Goal: Information Seeking & Learning: Learn about a topic

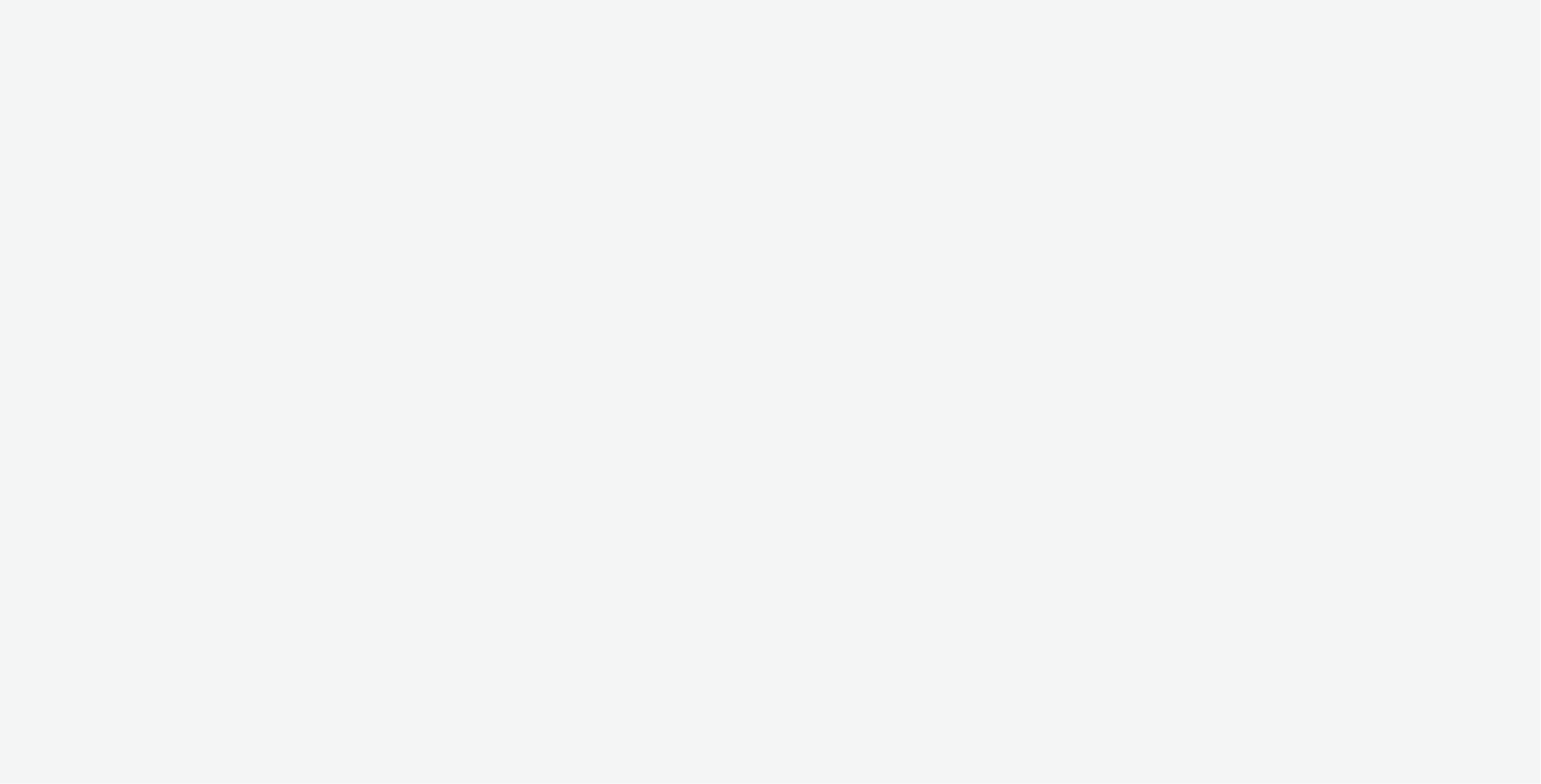
select select "12ae2080-7ca6-4825-bf72-a476c178699d"
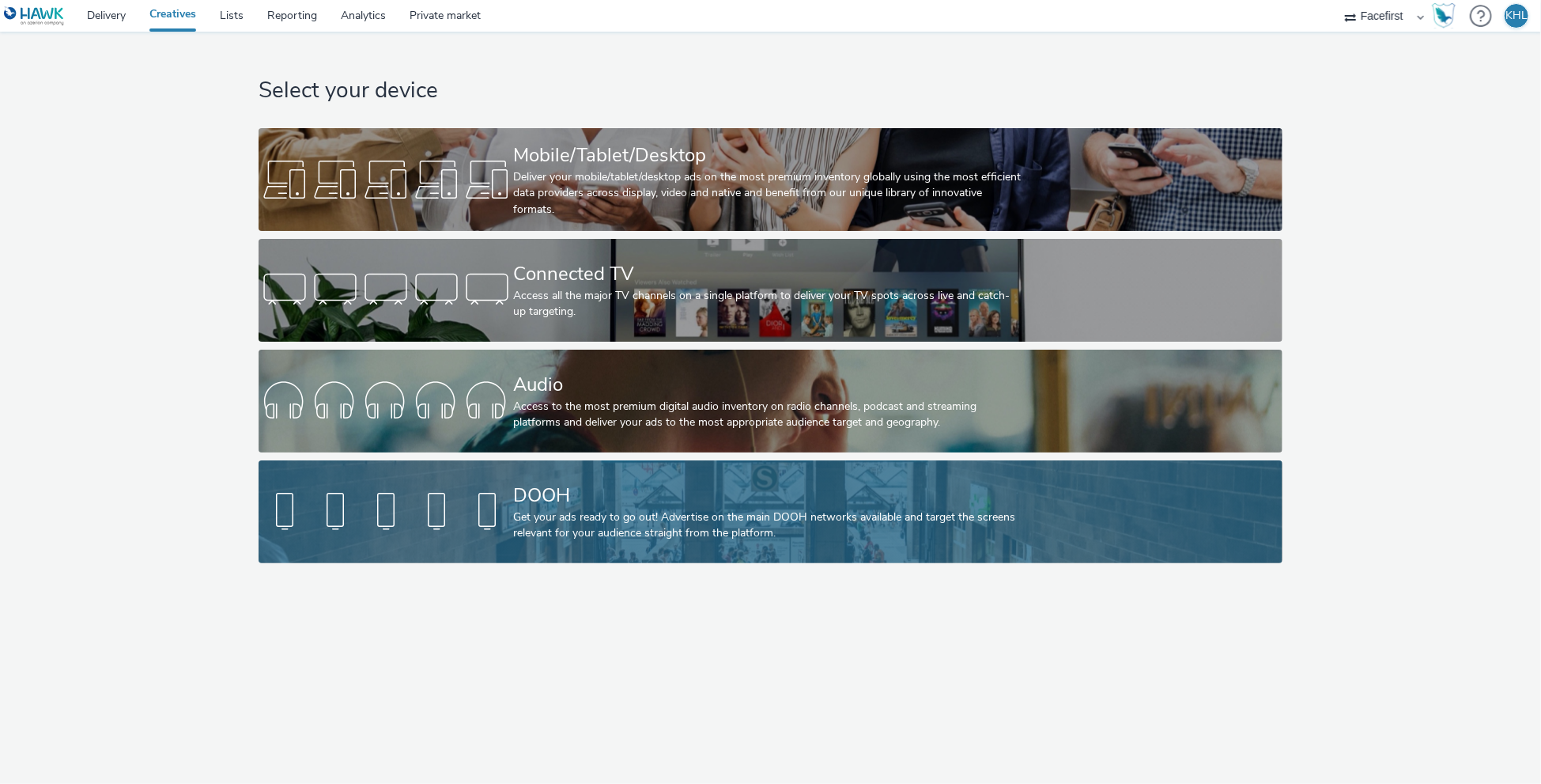
click at [662, 506] on div "DOOH" at bounding box center [767, 495] width 508 height 28
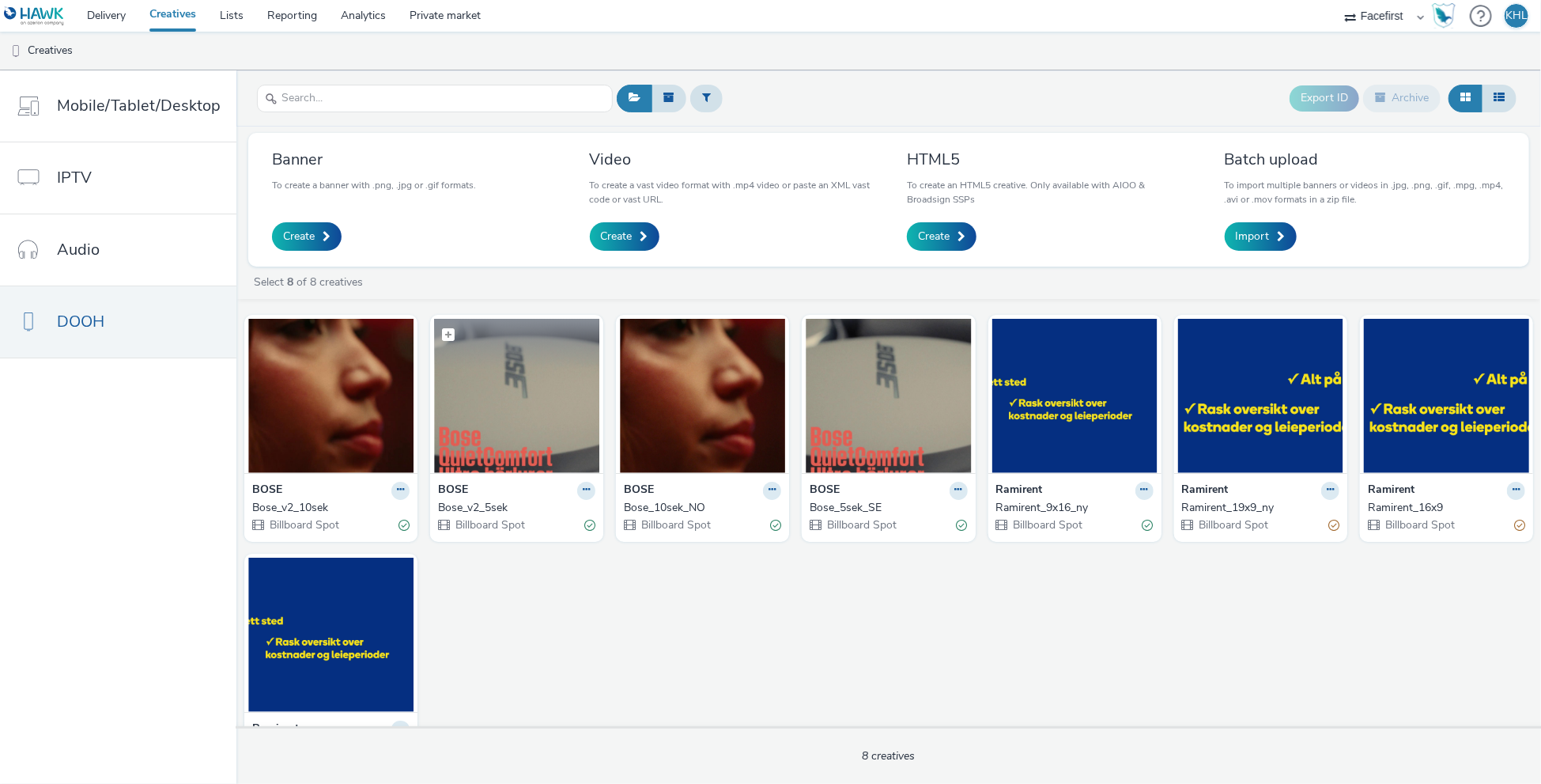
click at [522, 436] on img at bounding box center [517, 395] width 165 height 154
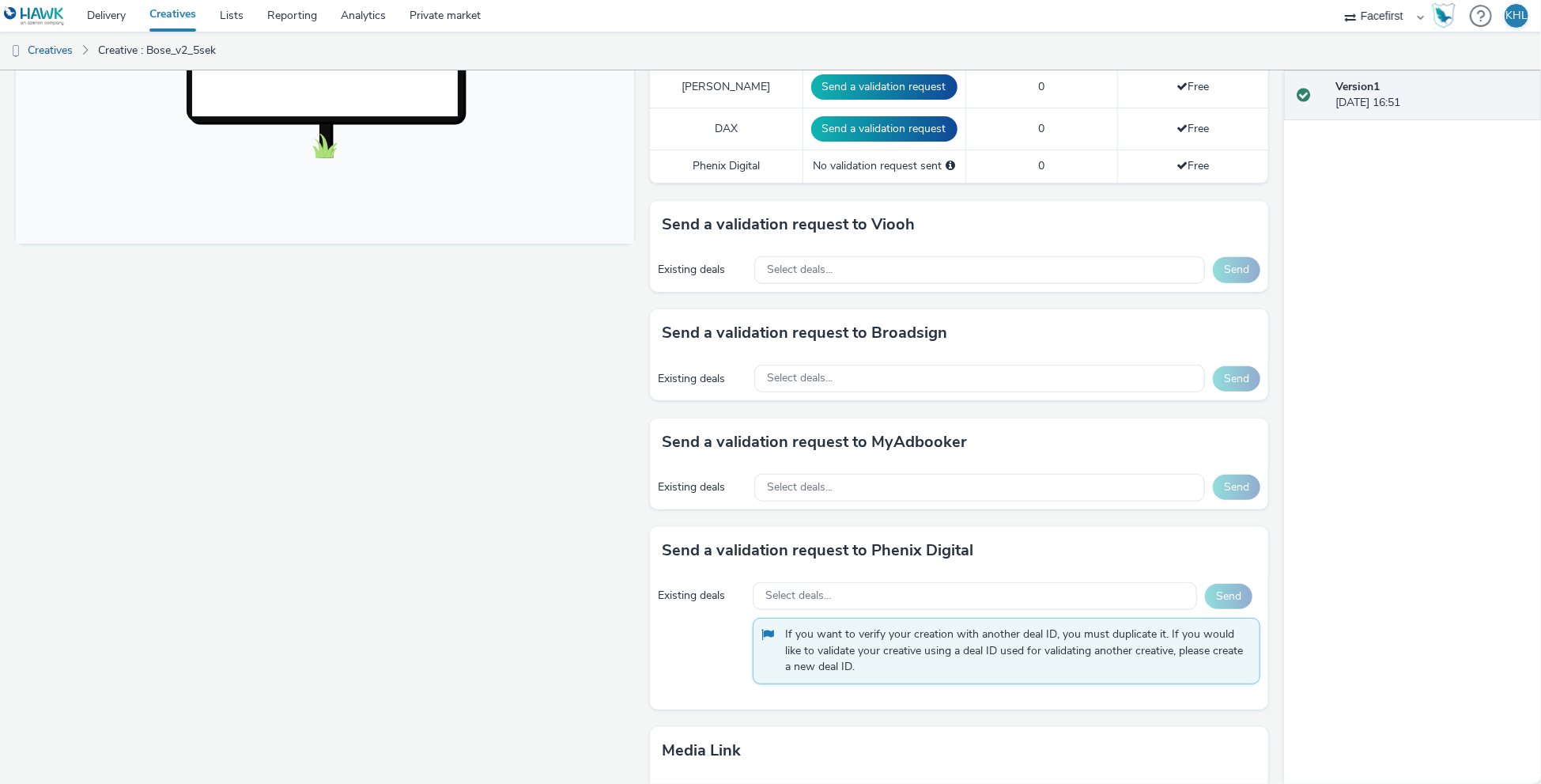
scroll to position [662, 0]
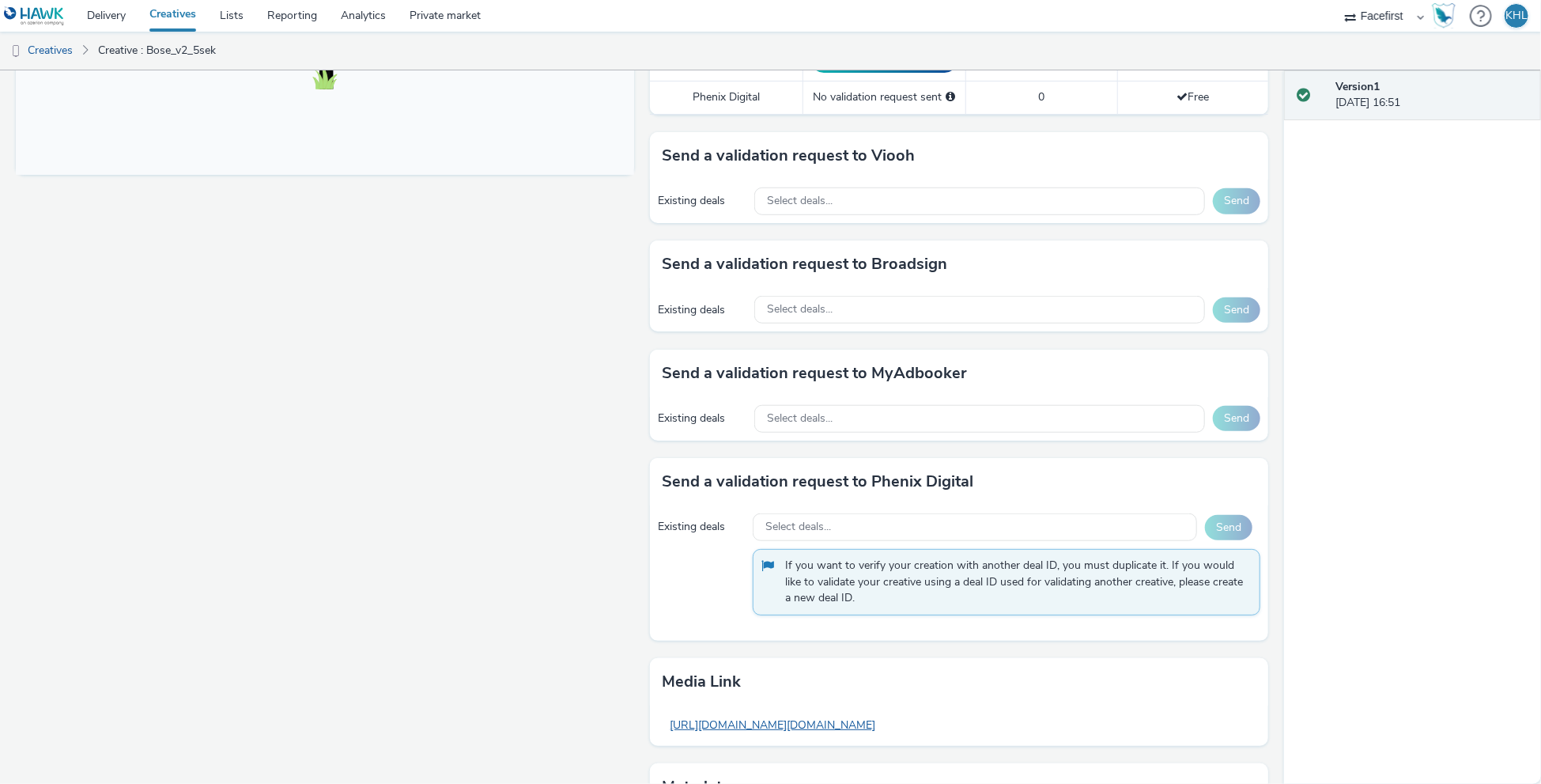
click at [835, 709] on link "[URL][DOMAIN_NAME][DOMAIN_NAME]" at bounding box center [772, 724] width 221 height 31
click at [172, 15] on link "Creatives" at bounding box center [172, 16] width 70 height 32
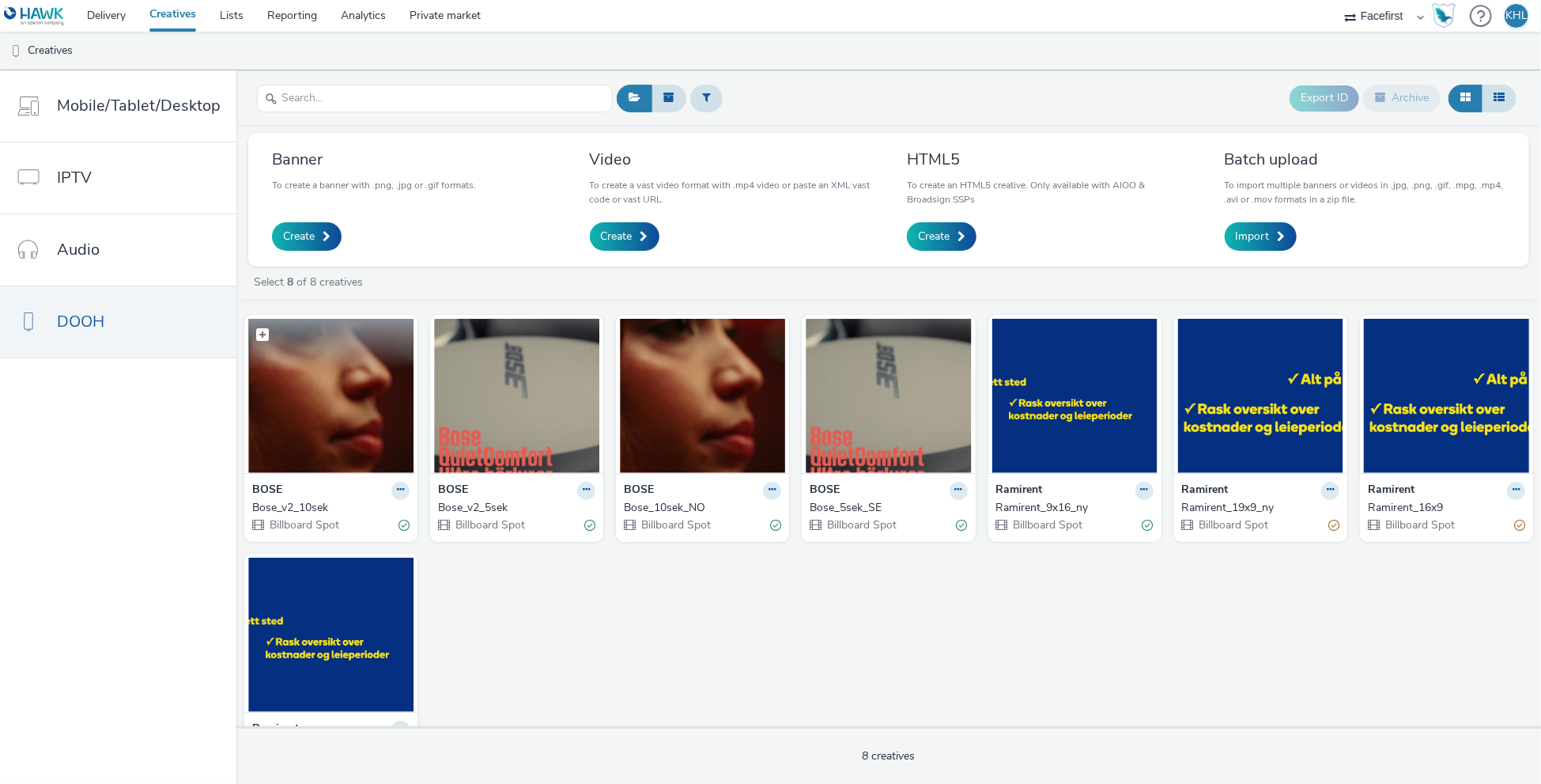
click at [331, 420] on img at bounding box center [331, 395] width 165 height 154
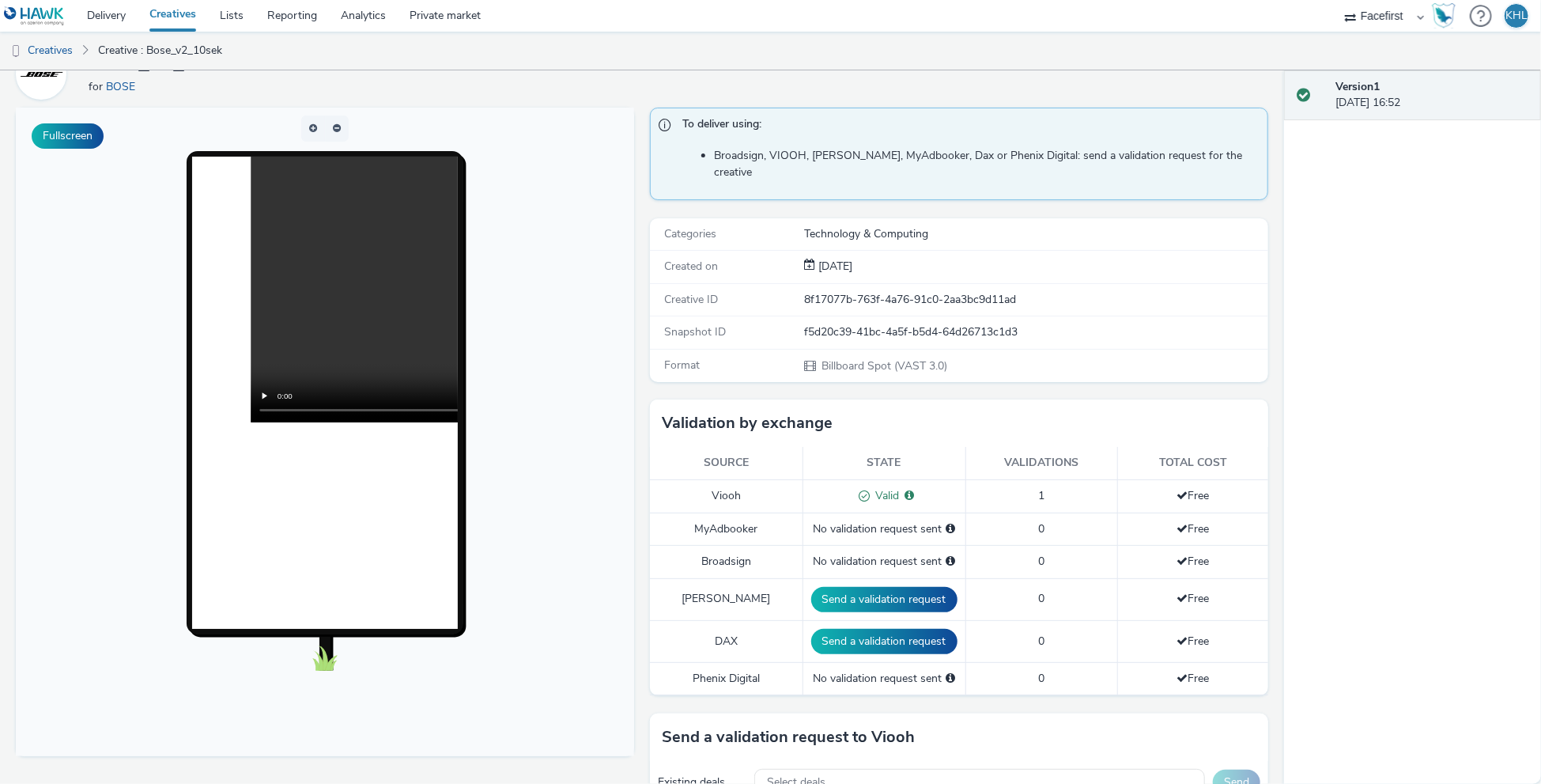
scroll to position [80, 0]
click at [334, 303] on video at bounding box center [516, 289] width 532 height 265
drag, startPoint x: 315, startPoint y: 410, endPoint x: 291, endPoint y: 410, distance: 24.0
click at [291, 410] on video at bounding box center [516, 289] width 532 height 265
click at [182, 15] on link "Creatives" at bounding box center [172, 16] width 70 height 32
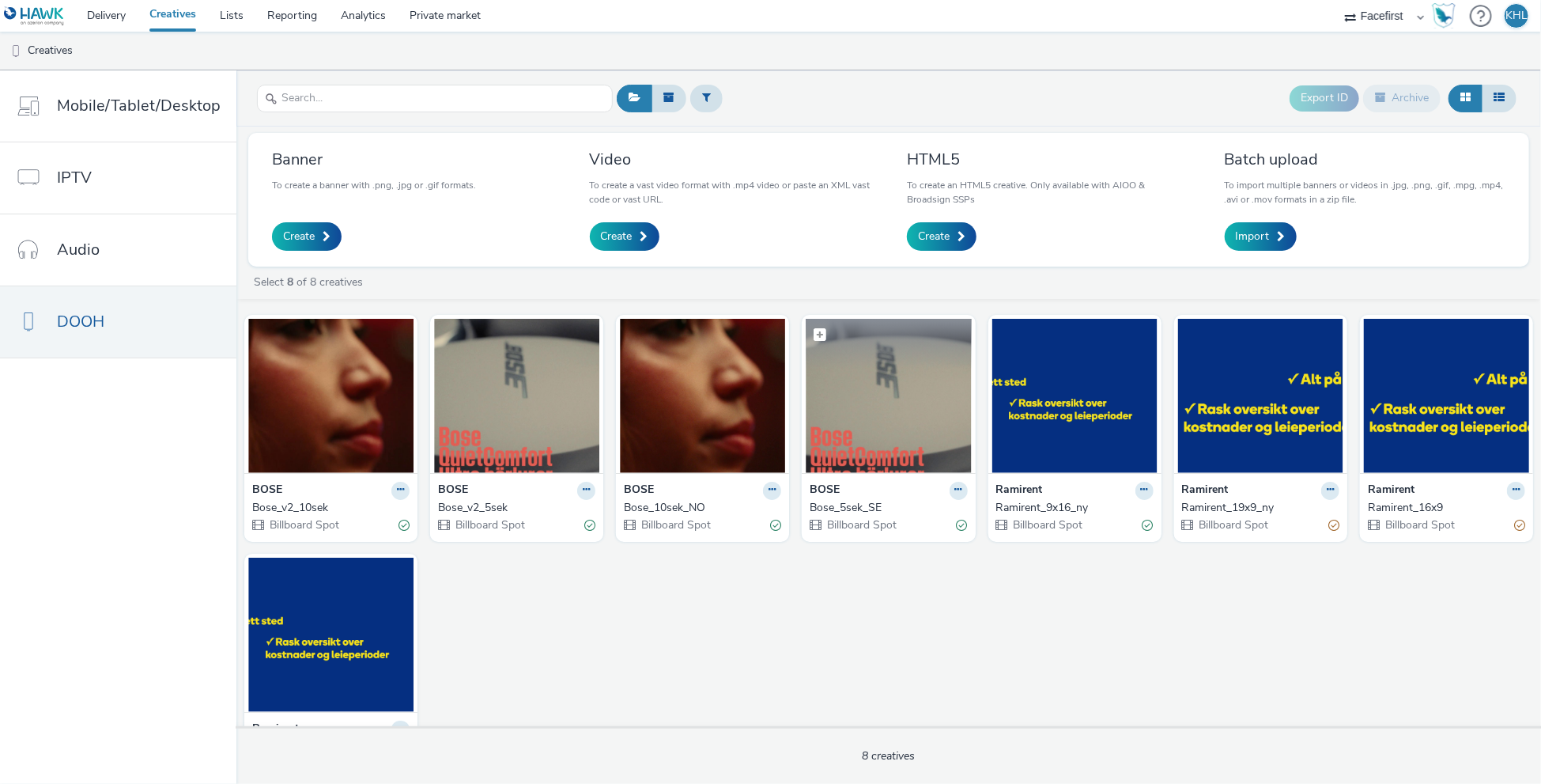
click at [847, 435] on img at bounding box center [888, 395] width 165 height 154
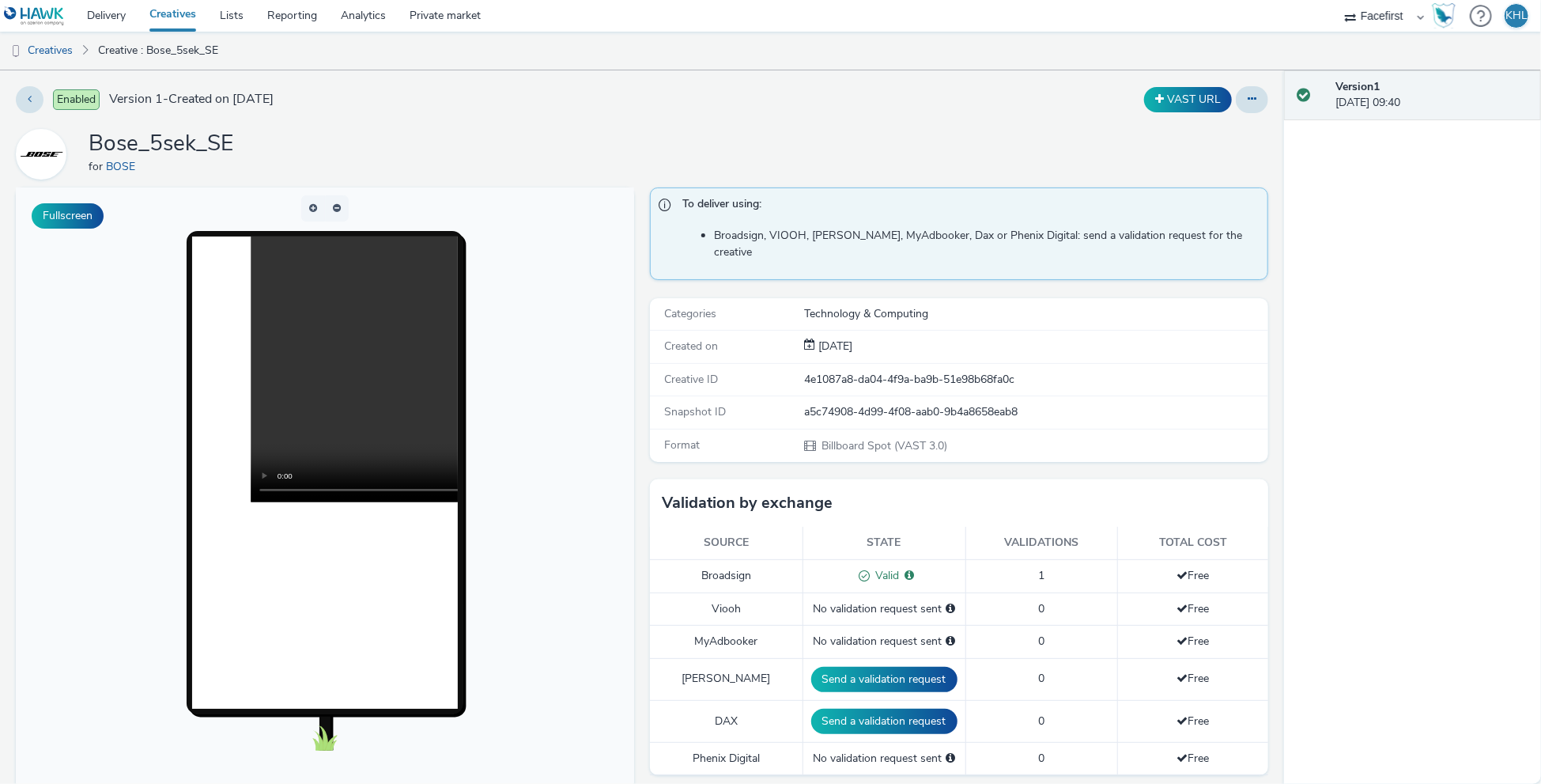
click at [331, 378] on video at bounding box center [516, 369] width 532 height 265
drag, startPoint x: 314, startPoint y: 492, endPoint x: 404, endPoint y: 491, distance: 90.0
click at [403, 493] on preview-vast at bounding box center [325, 369] width 265 height 265
click at [173, 24] on link "Creatives" at bounding box center [172, 16] width 70 height 32
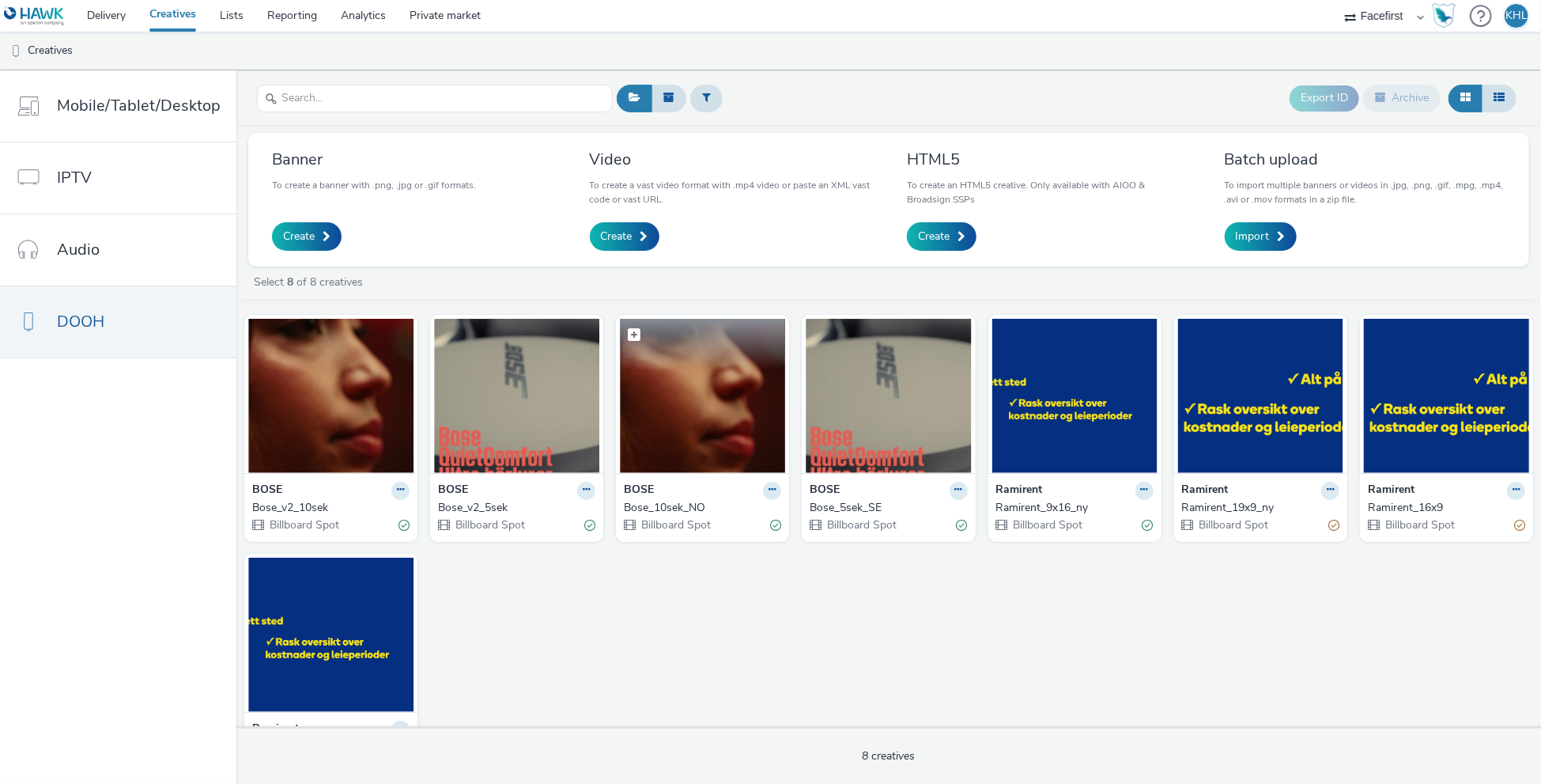
click at [698, 421] on img at bounding box center [703, 395] width 165 height 154
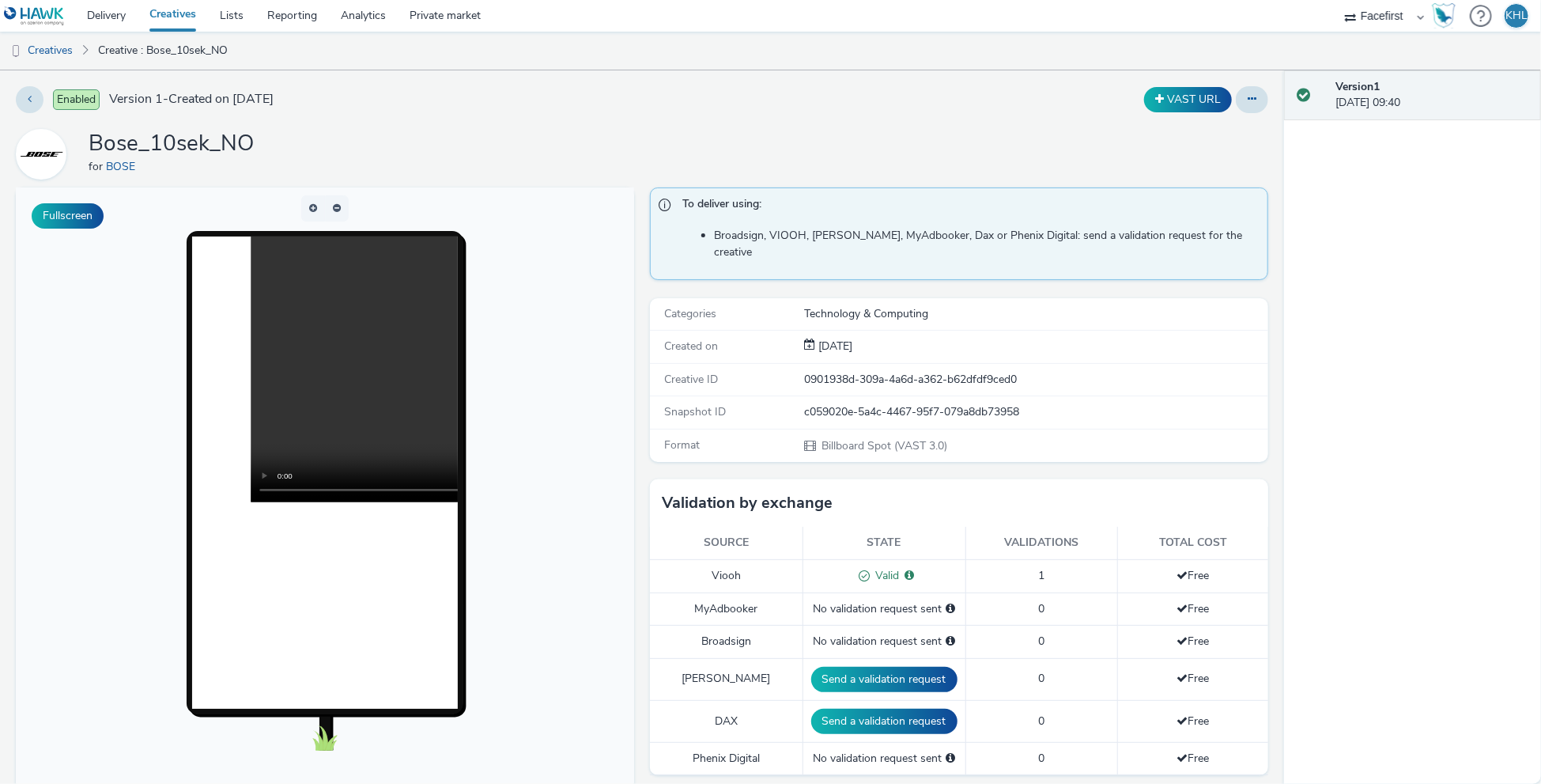
click at [324, 358] on video at bounding box center [516, 369] width 532 height 265
click at [178, 19] on link "Creatives" at bounding box center [172, 16] width 70 height 32
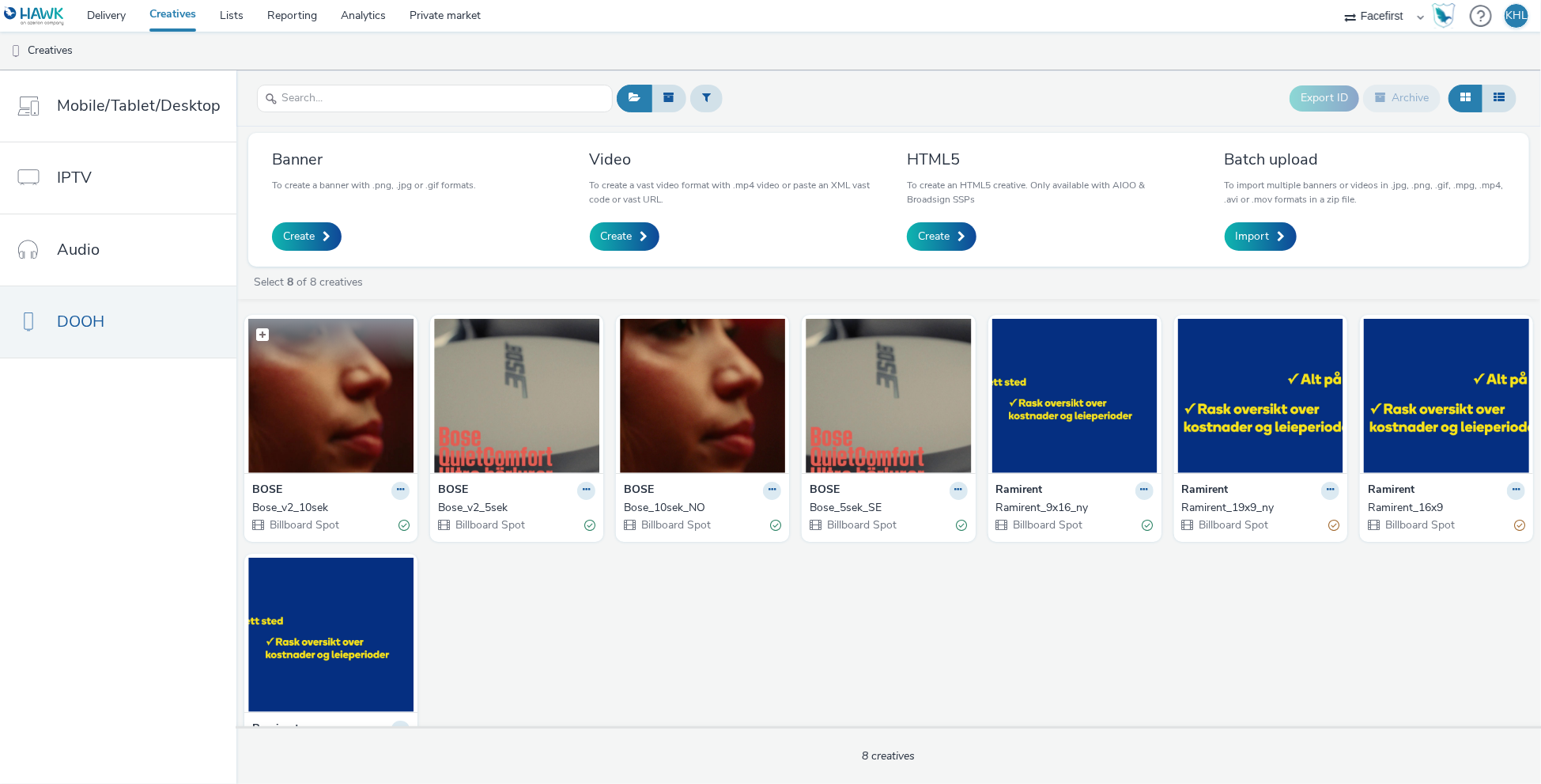
click at [356, 414] on img at bounding box center [331, 395] width 165 height 154
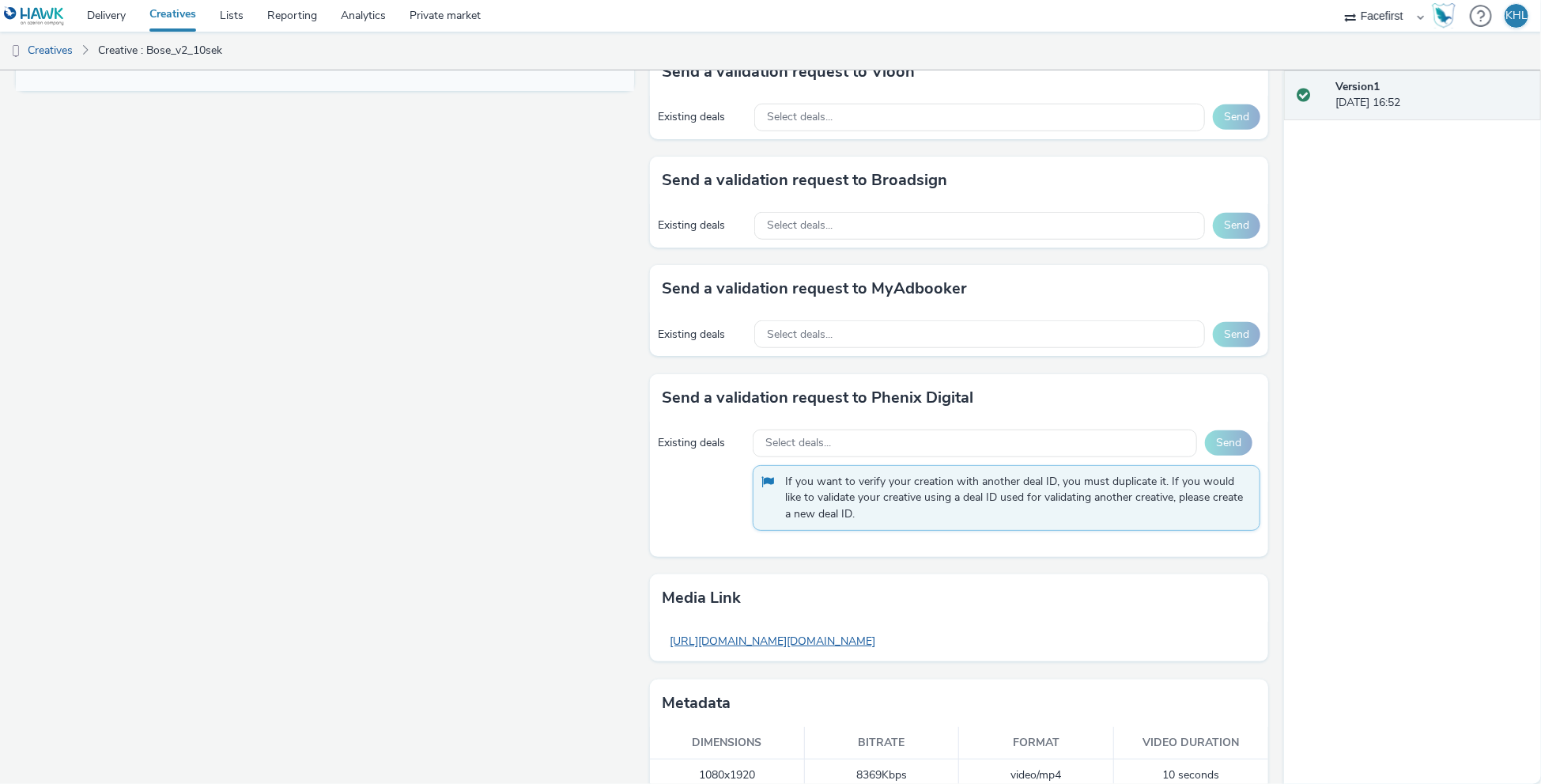
scroll to position [744, 0]
click at [806, 626] on link "[URL][DOMAIN_NAME][DOMAIN_NAME]" at bounding box center [772, 641] width 221 height 31
